Goal: Task Accomplishment & Management: Manage account settings

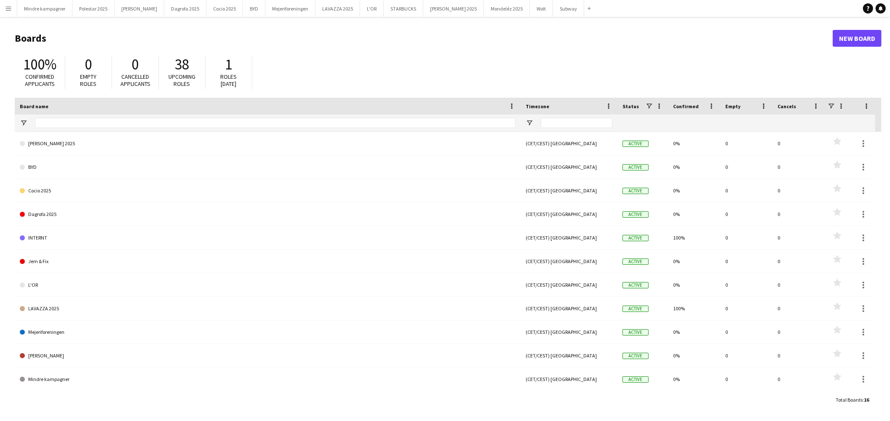
click at [5, 8] on app-icon "Menu" at bounding box center [8, 8] width 7 height 7
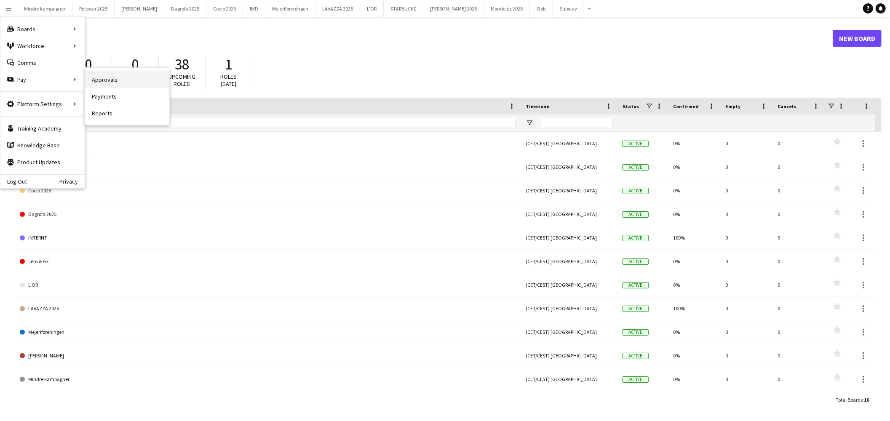
click at [98, 79] on link "Approvals" at bounding box center [127, 79] width 84 height 17
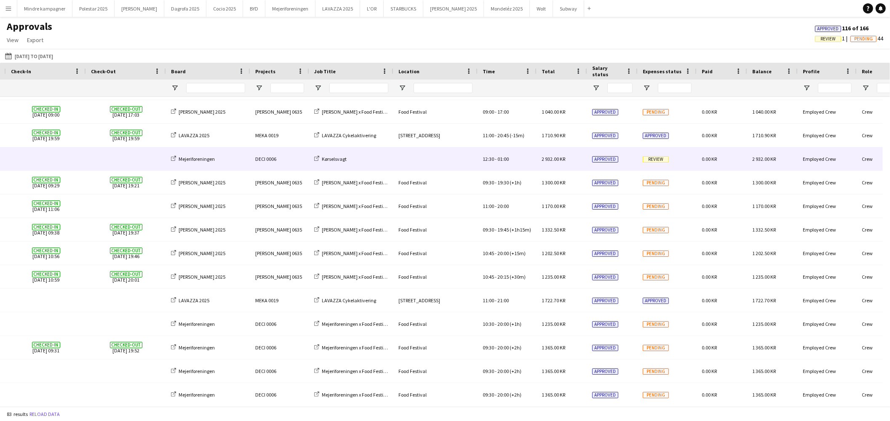
click at [679, 163] on div "Review" at bounding box center [667, 158] width 59 height 23
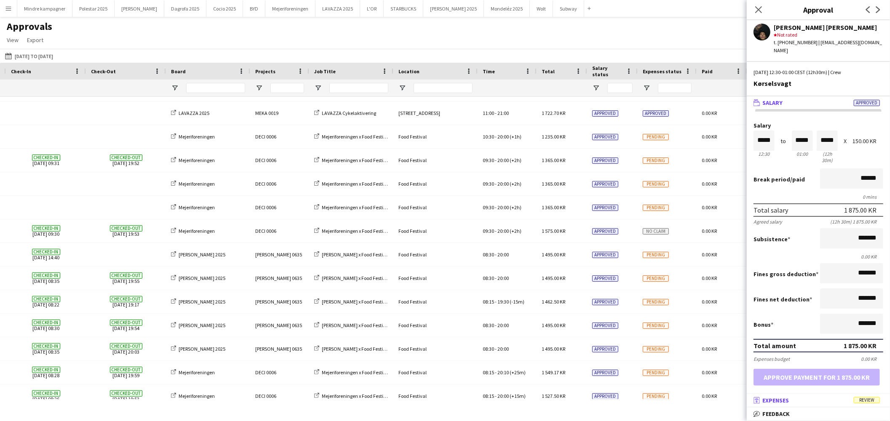
click at [789, 398] on span "Expenses" at bounding box center [776, 401] width 27 height 8
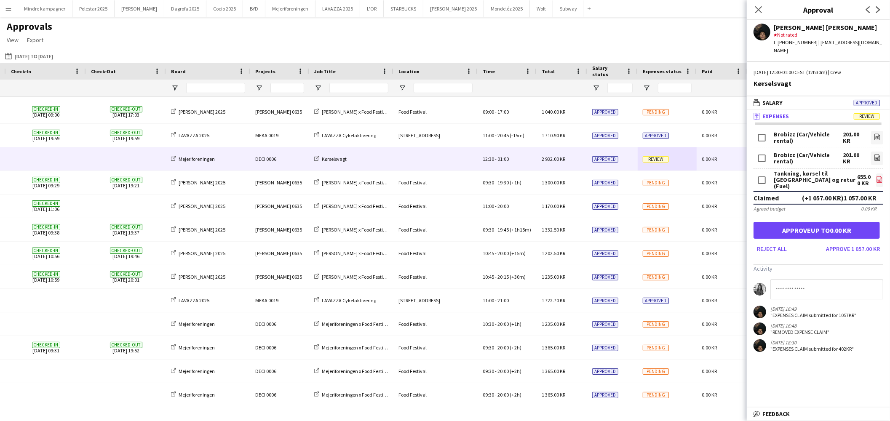
click at [876, 176] on icon "file-image" at bounding box center [879, 179] width 7 height 7
click at [858, 242] on button "Approve 1 057.00 KR" at bounding box center [853, 248] width 61 height 13
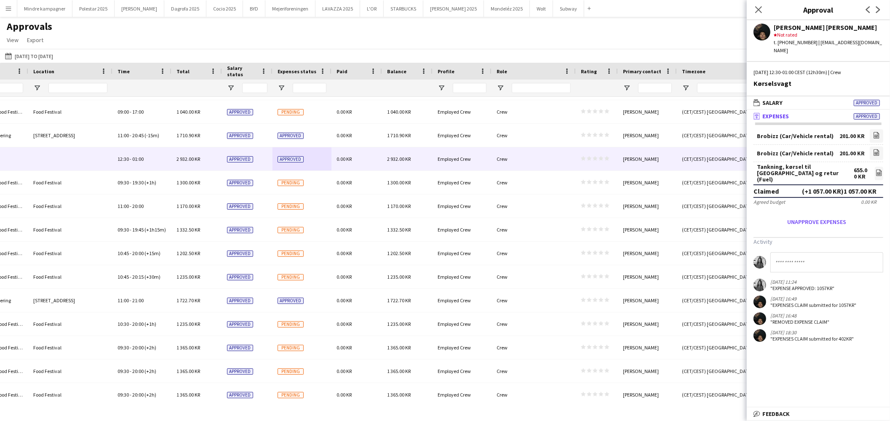
click at [750, 18] on div "Close pop-in" at bounding box center [759, 9] width 24 height 19
click at [754, 10] on app-icon "Close pop-in" at bounding box center [759, 10] width 12 height 12
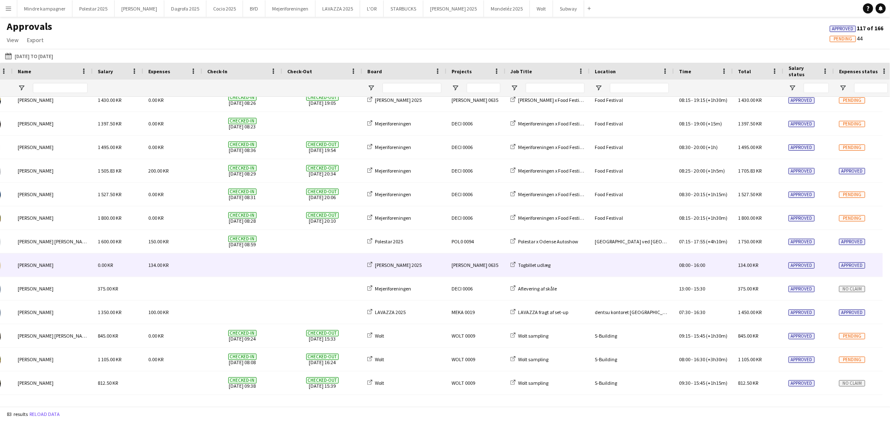
scroll to position [0, 53]
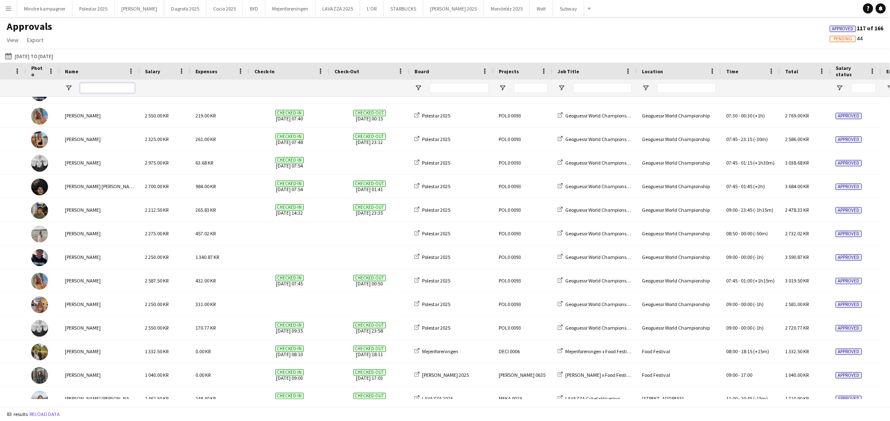
click at [102, 84] on input "Name Filter Input" at bounding box center [107, 88] width 55 height 10
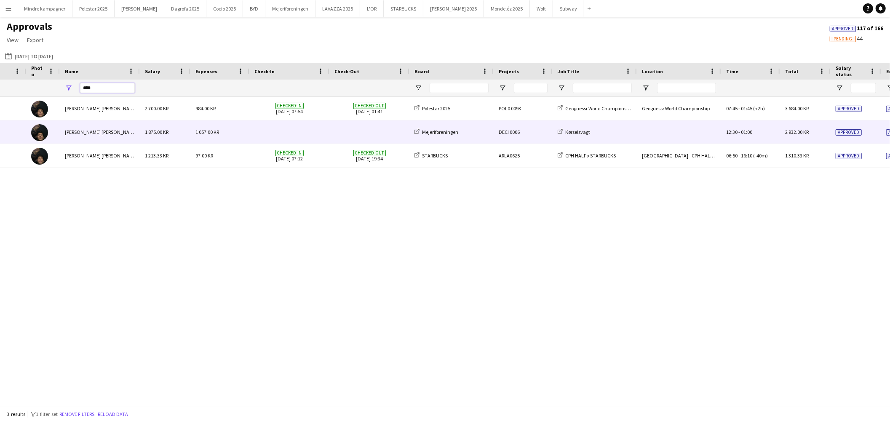
type input "****"
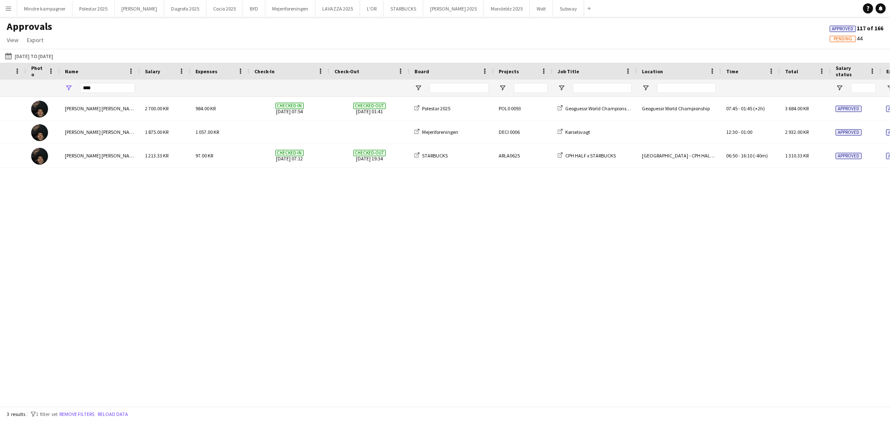
click at [301, 323] on div "DECI 0006 Kørselsvagt 12:30 - 01:00 2 932.00 KR Approved Approved 0.00 KR Mejer…" at bounding box center [445, 248] width 890 height 303
